Goal: Task Accomplishment & Management: Manage account settings

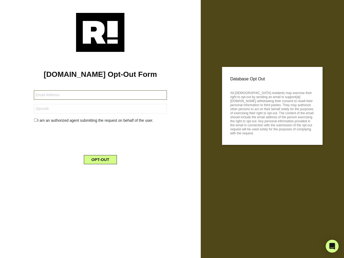
type input "[EMAIL_ADDRESS][DOMAIN_NAME]"
type input "44560"
type input "[EMAIL_ADDRESS][DOMAIN_NAME]"
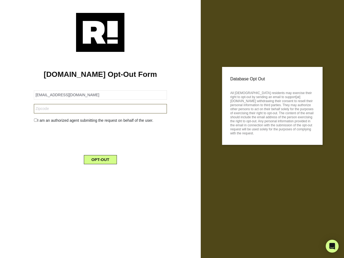
type input "44560"
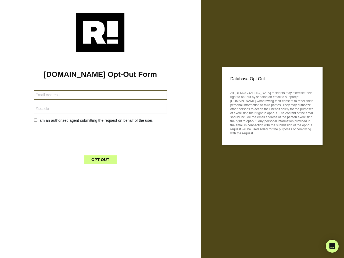
type input "[PERSON_NAME][EMAIL_ADDRESS][DOMAIN_NAME]"
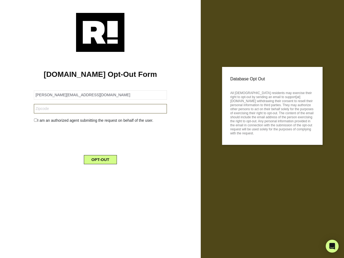
type input "DE5 3LG"
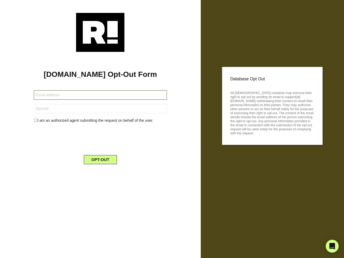
type input "[PERSON_NAME][EMAIL_ADDRESS][DOMAIN_NAME]"
type input "DE5 3LG"
